Goal: Find specific page/section: Find specific page/section

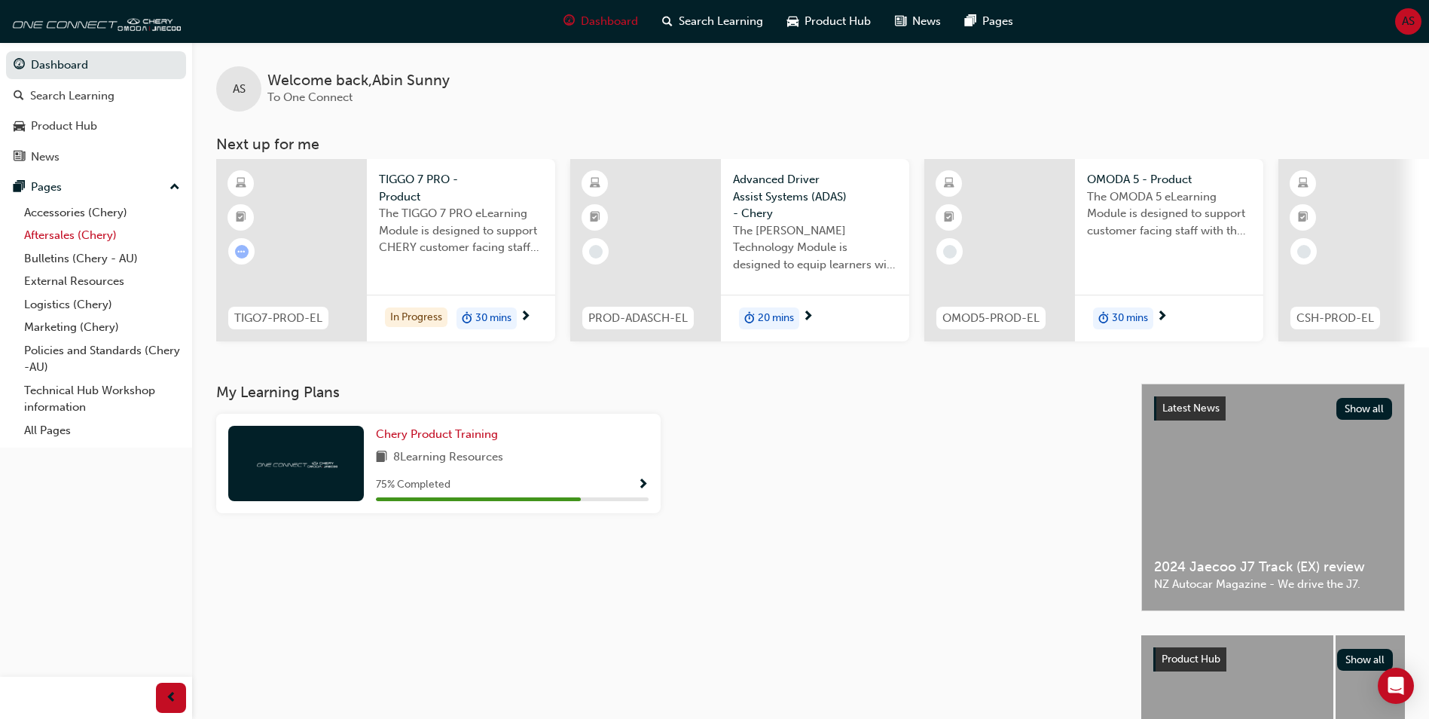
click at [95, 234] on link "Aftersales (Chery)" at bounding box center [102, 235] width 168 height 23
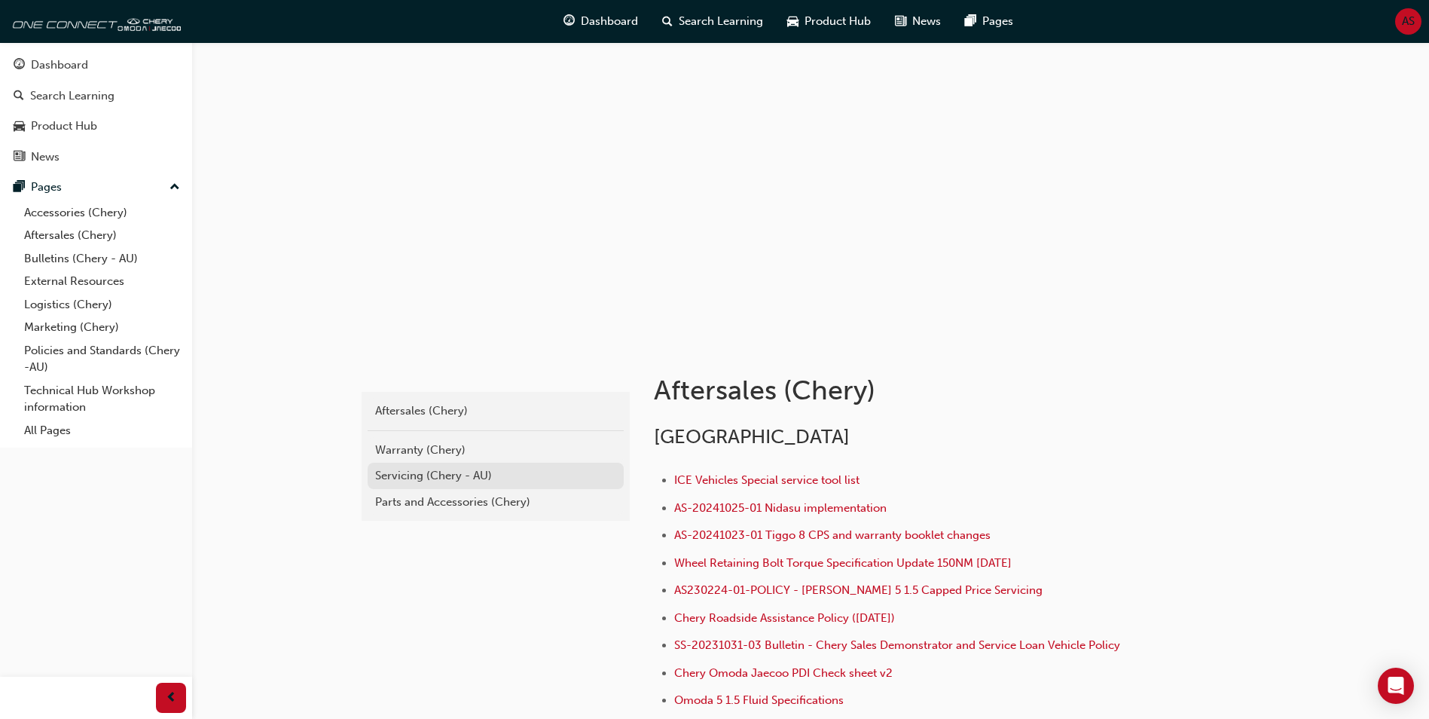
click at [446, 471] on div "Servicing (Chery - AU)" at bounding box center [495, 475] width 241 height 17
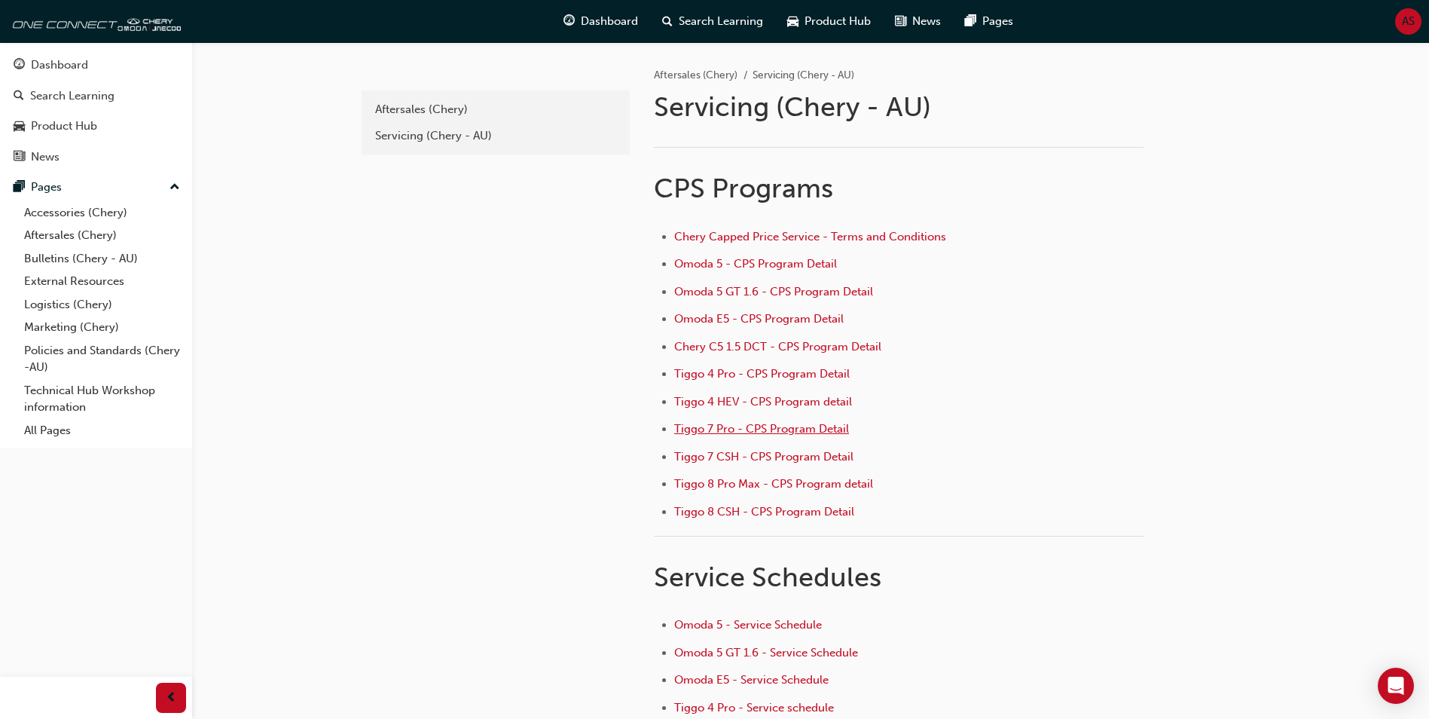
click at [772, 423] on span "Tiggo 7 Pro - CPS Program Detail" at bounding box center [761, 429] width 175 height 14
